Goal: Find contact information: Find contact information

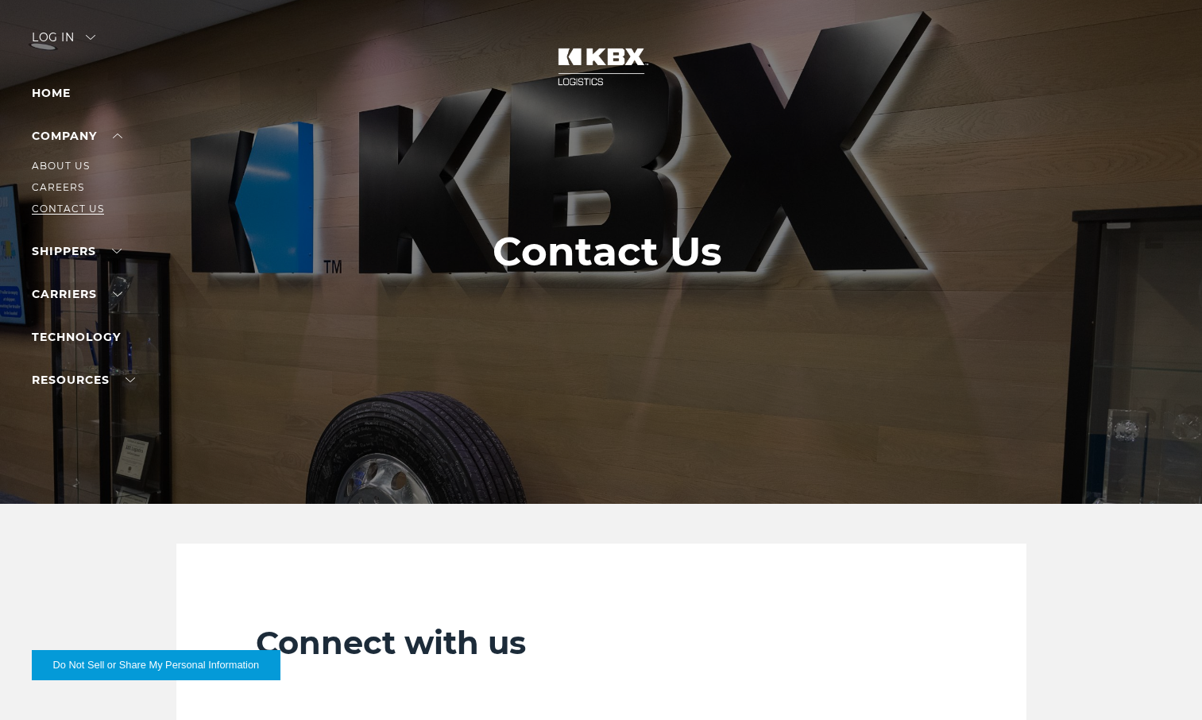
click at [65, 203] on link "Contact Us" at bounding box center [68, 209] width 72 height 12
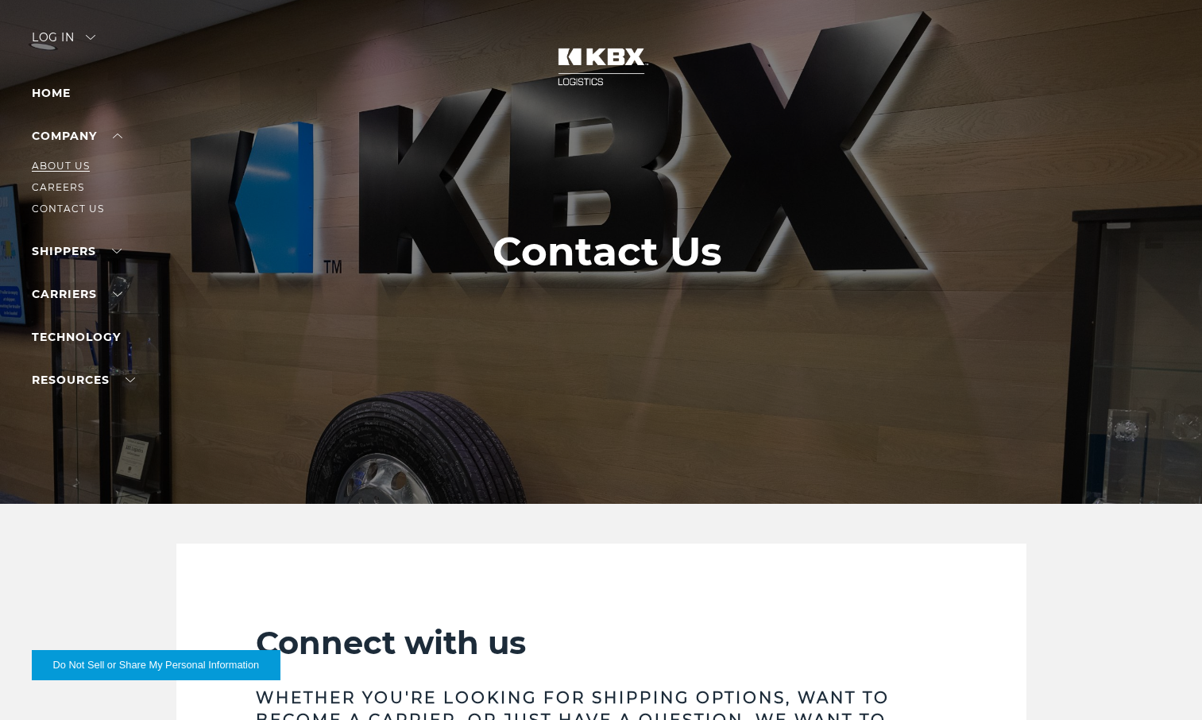
click at [74, 162] on link "About Us" at bounding box center [61, 166] width 58 height 12
